Goal: Task Accomplishment & Management: Use online tool/utility

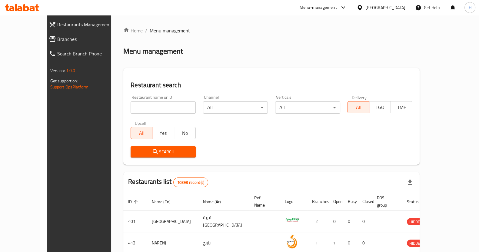
click at [337, 10] on div "Menu-management" at bounding box center [317, 7] width 37 height 7
click at [304, 53] on div "All Plugins Agent Campaigns Center Menu-management Promotion Tool Restaurant-Ma…" at bounding box center [330, 54] width 91 height 68
click at [229, 54] on div "Menu management" at bounding box center [271, 51] width 296 height 10
click at [152, 107] on input "search" at bounding box center [162, 107] width 65 height 12
type input "avantia"
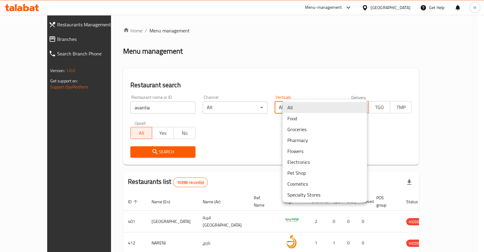
click at [296, 107] on body "​ Menu-management [GEOGRAPHIC_DATA] Get Help H Restaurants Management Branches …" at bounding box center [242, 133] width 484 height 237
click at [298, 151] on li "Flowers" at bounding box center [325, 151] width 84 height 11
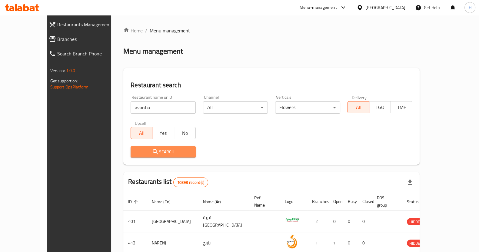
click at [131, 157] on button "Search" at bounding box center [162, 151] width 65 height 11
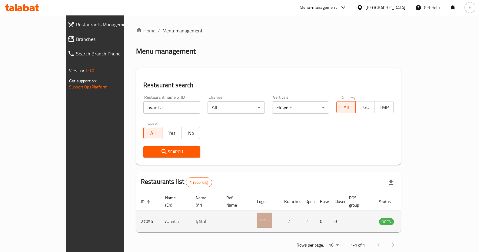
click at [417, 219] on icon "enhanced table" at bounding box center [414, 221] width 7 height 5
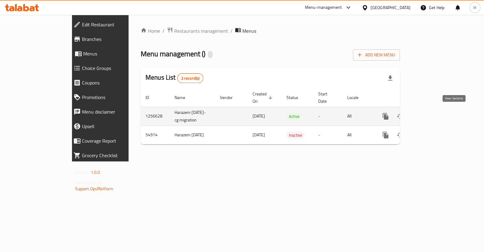
click at [433, 113] on icon "enhanced table" at bounding box center [429, 116] width 7 height 7
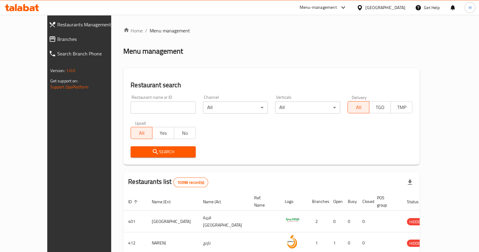
click at [146, 114] on div "Restaurant name or ID Restaurant name or ID" at bounding box center [163, 104] width 72 height 26
click at [143, 108] on input "search" at bounding box center [162, 107] width 65 height 12
type input "avantia"
click at [149, 148] on span "Search" at bounding box center [162, 152] width 55 height 8
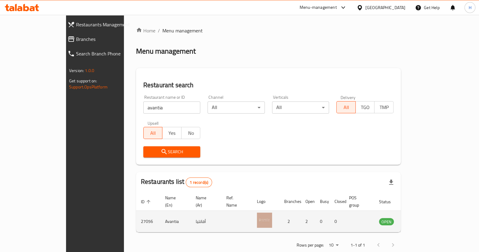
click at [417, 219] on icon "enhanced table" at bounding box center [414, 221] width 7 height 5
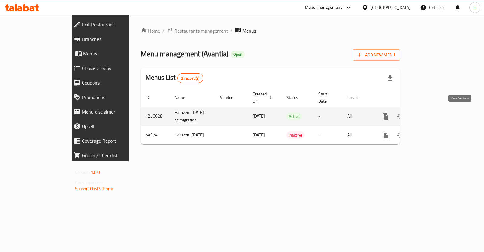
click at [433, 113] on icon "enhanced table" at bounding box center [429, 116] width 7 height 7
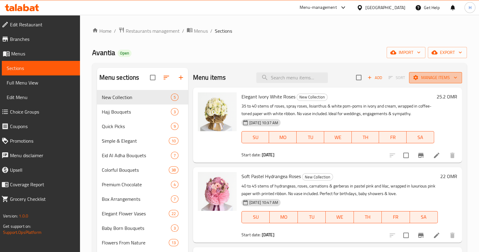
click at [428, 79] on span "Manage items" at bounding box center [434, 78] width 43 height 8
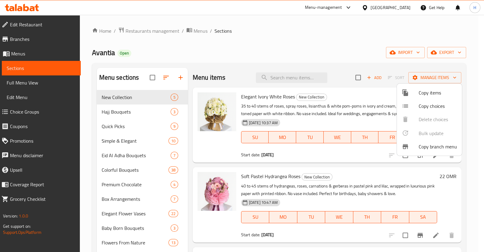
click at [440, 50] on div at bounding box center [242, 126] width 484 height 252
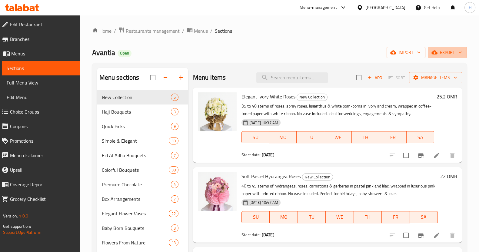
click at [440, 50] on span "export" at bounding box center [446, 53] width 29 height 8
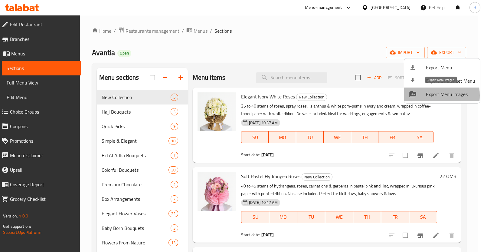
click at [425, 95] on div at bounding box center [417, 94] width 17 height 7
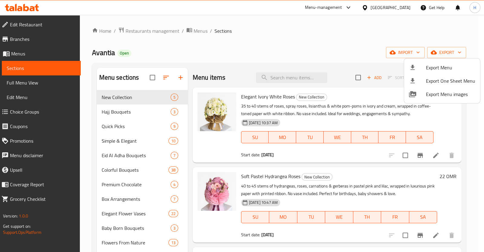
click at [290, 8] on div at bounding box center [242, 126] width 484 height 252
